Goal: Task Accomplishment & Management: Use online tool/utility

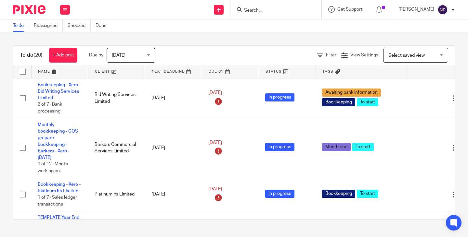
click at [257, 9] on input "Search" at bounding box center [272, 11] width 58 height 6
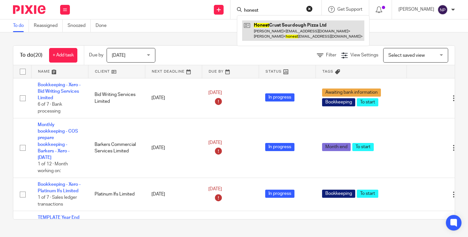
type input "honest"
click at [294, 30] on link at bounding box center [303, 30] width 122 height 20
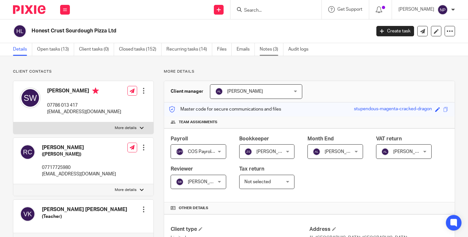
click at [270, 48] on link "Notes (3)" at bounding box center [271, 49] width 24 height 13
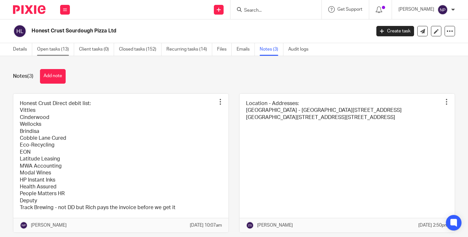
click at [49, 49] on link "Open tasks (13)" at bounding box center [55, 49] width 37 height 13
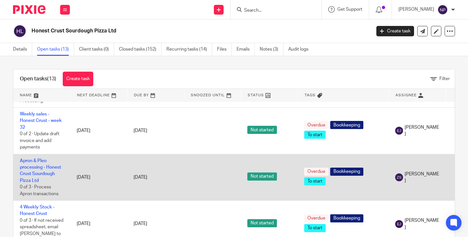
scroll to position [150, 0]
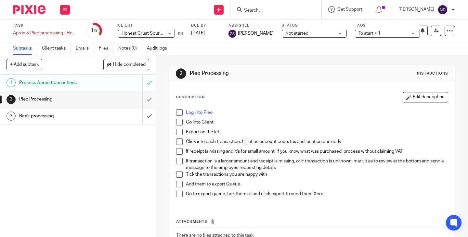
click at [70, 81] on h1 "Process Apron transactions" at bounding box center [58, 83] width 78 height 10
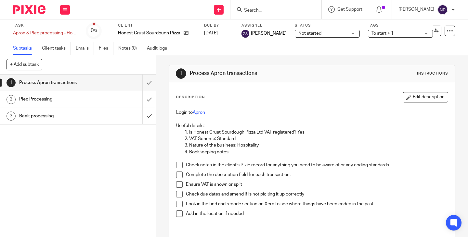
click at [44, 98] on h1 "Pleo Processing" at bounding box center [58, 99] width 78 height 10
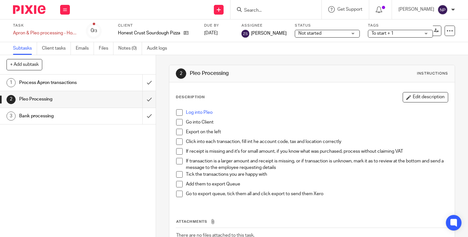
click at [47, 118] on h1 "Bank processing" at bounding box center [58, 116] width 78 height 10
